Goal: Task Accomplishment & Management: Use online tool/utility

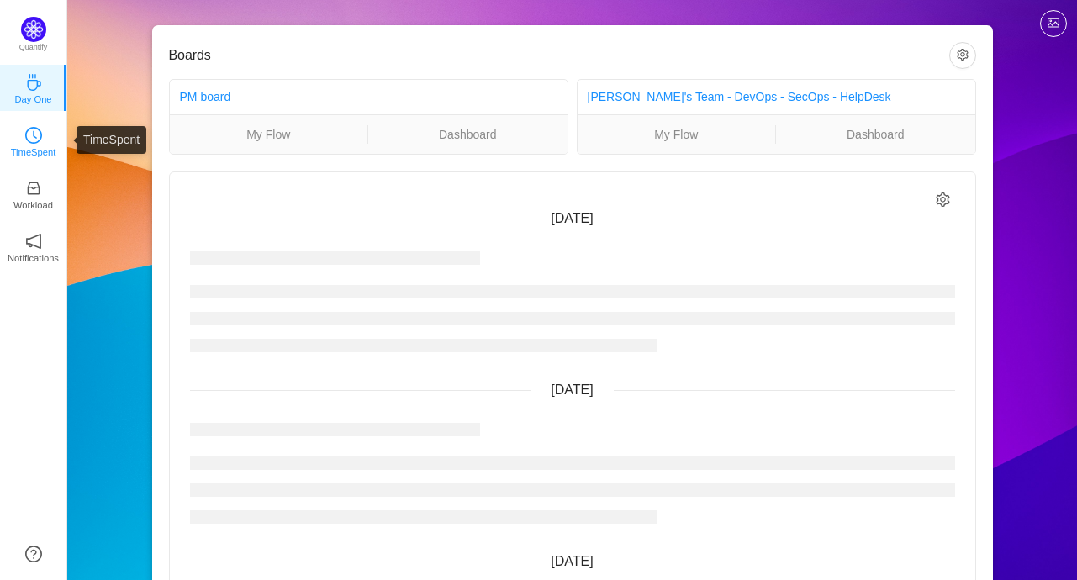
click at [27, 129] on icon "icon: clock-circle" at bounding box center [33, 135] width 17 height 17
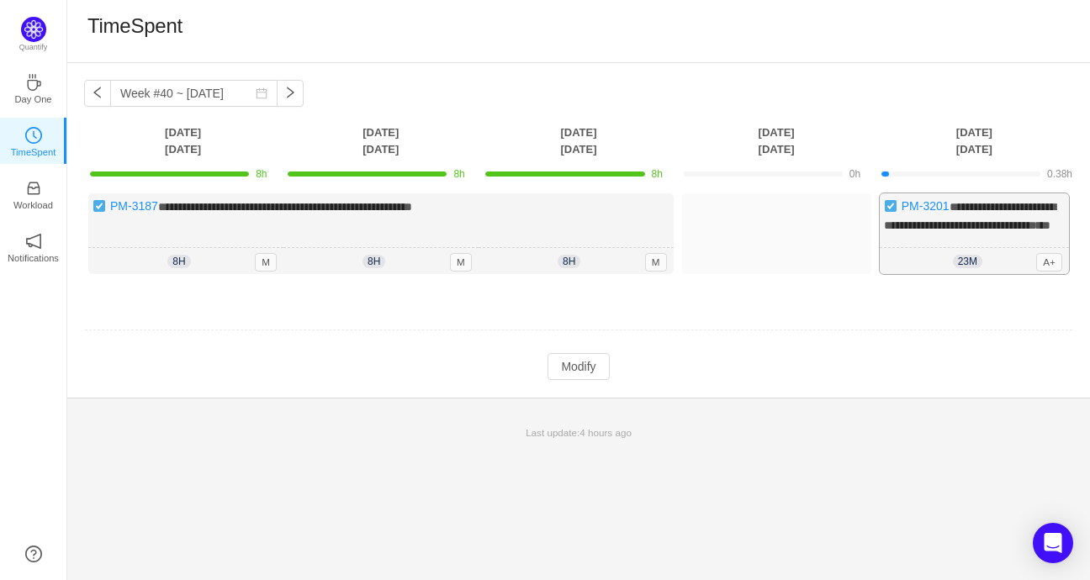
click at [1010, 236] on div "**********" at bounding box center [973, 233] width 189 height 81
click at [578, 377] on button "Modify" at bounding box center [577, 366] width 61 height 27
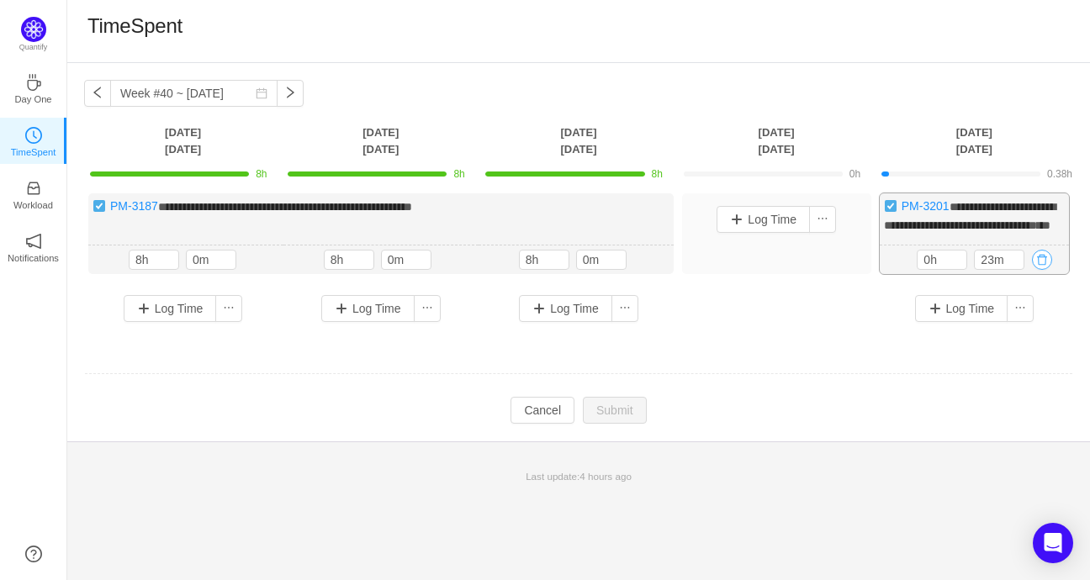
click at [1042, 270] on button "button" at bounding box center [1042, 260] width 20 height 20
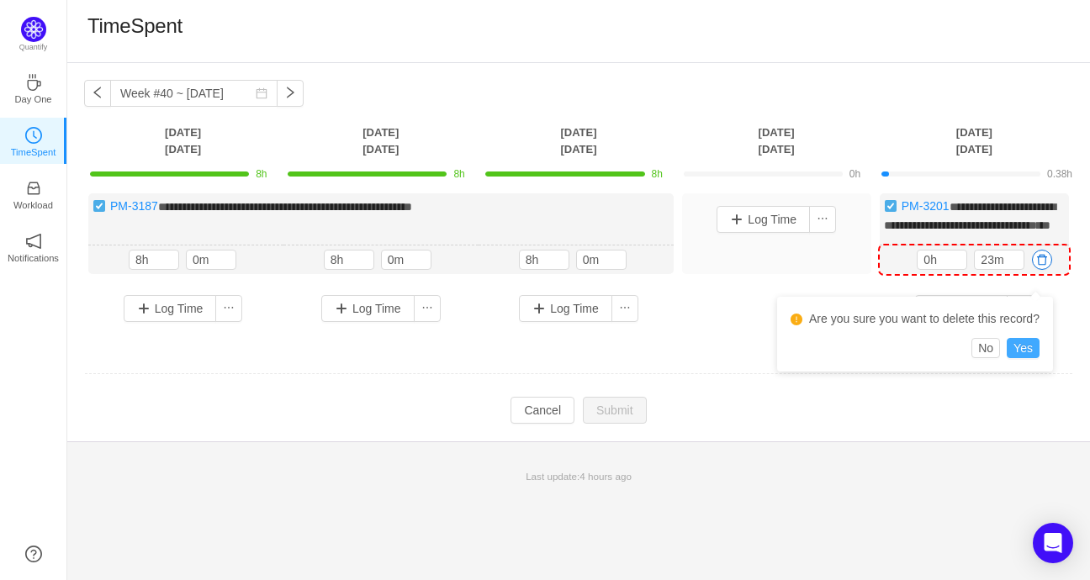
click at [1026, 355] on button "Yes" at bounding box center [1022, 348] width 33 height 20
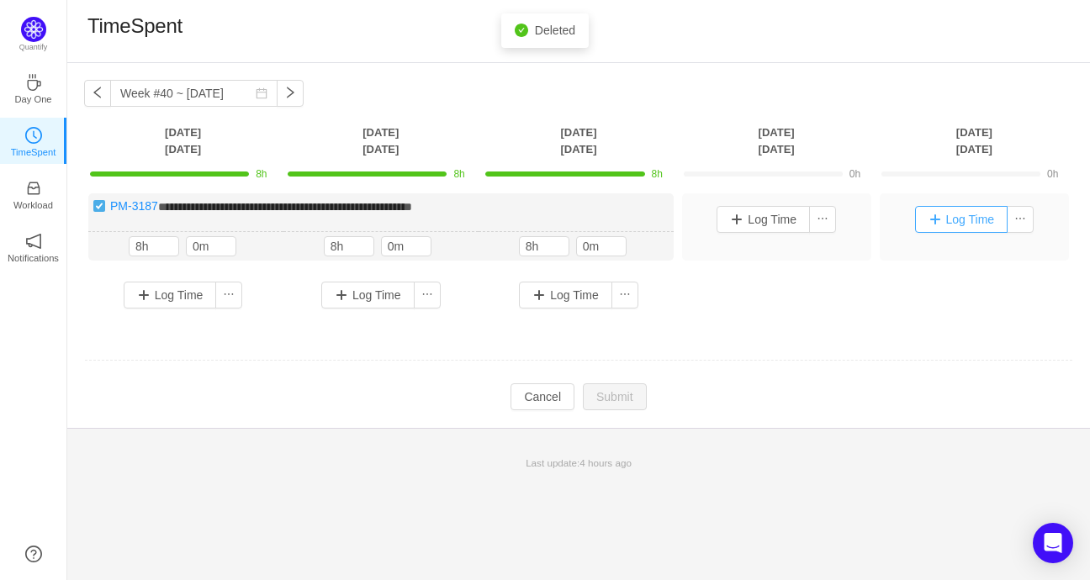
click at [963, 216] on button "Log Time" at bounding box center [961, 219] width 93 height 27
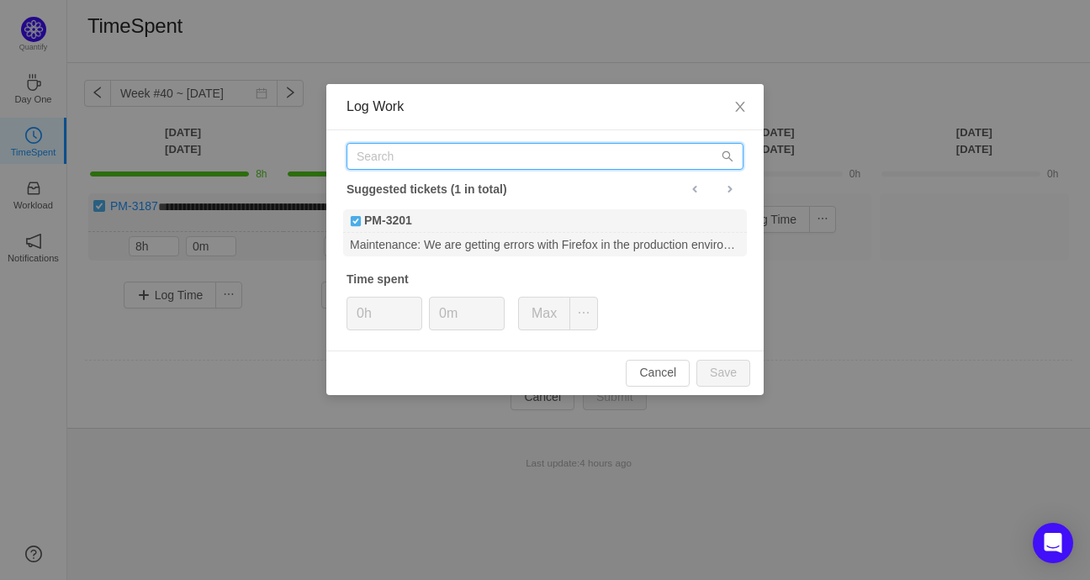
click at [469, 155] on input "text" at bounding box center [544, 156] width 397 height 27
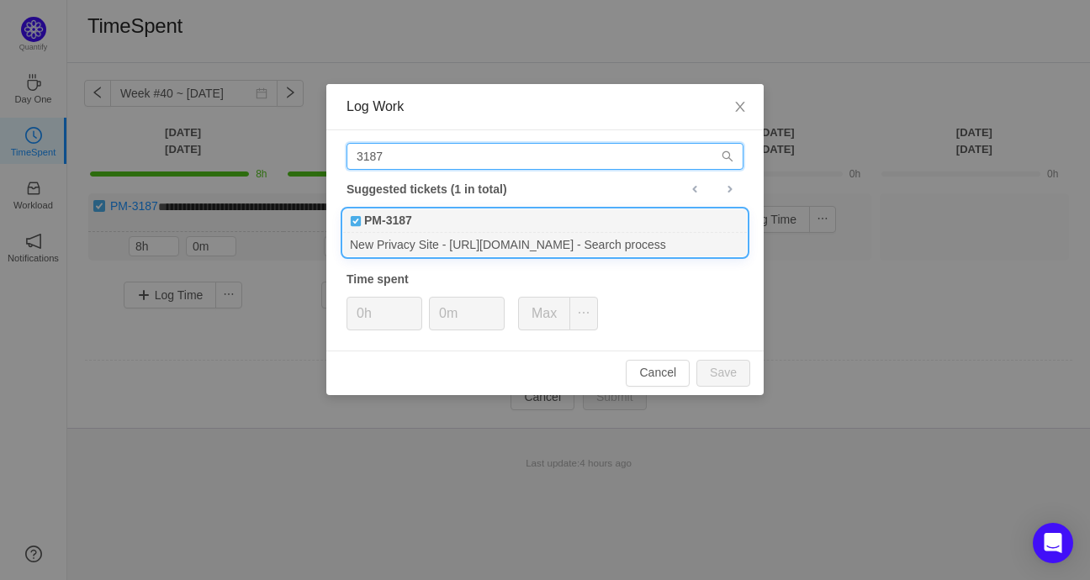
type input "3187"
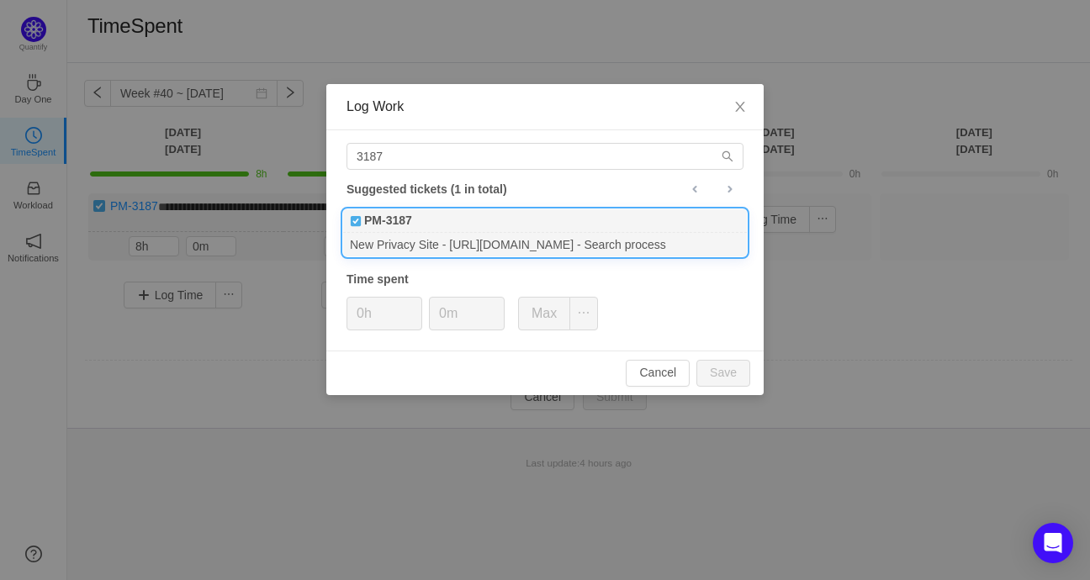
click at [535, 225] on div "PM-3187" at bounding box center [545, 221] width 404 height 24
click at [740, 372] on button "Save" at bounding box center [723, 373] width 54 height 27
type input "0h"
